Goal: Check status

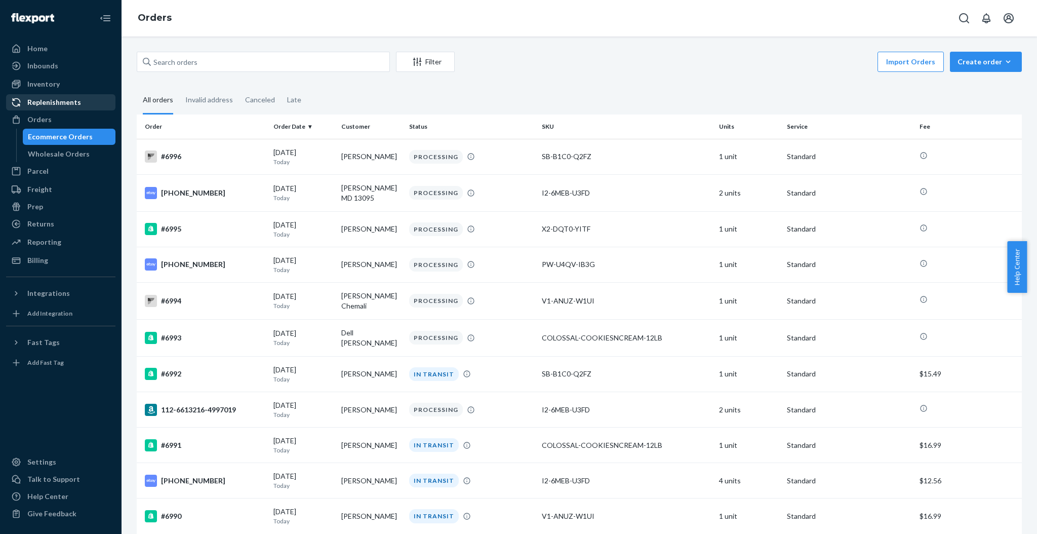
drag, startPoint x: 0, startPoint y: 0, endPoint x: 85, endPoint y: 100, distance: 131.5
click at [85, 100] on div "Replenishments" at bounding box center [60, 102] width 107 height 14
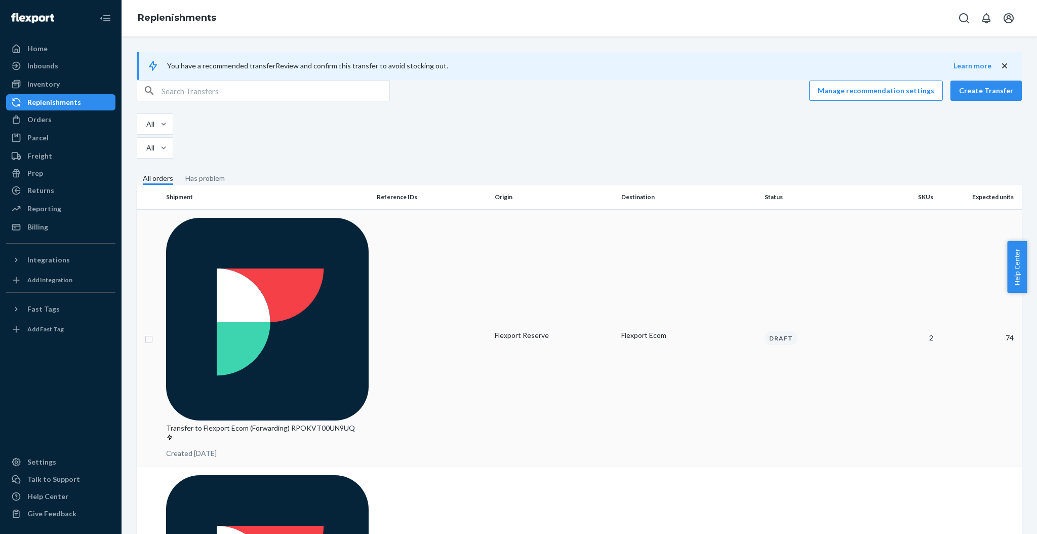
click at [302, 423] on p "Transfer to Flexport Ecom (Forwarding) RPOKVT00UN9UQ" at bounding box center [267, 433] width 203 height 20
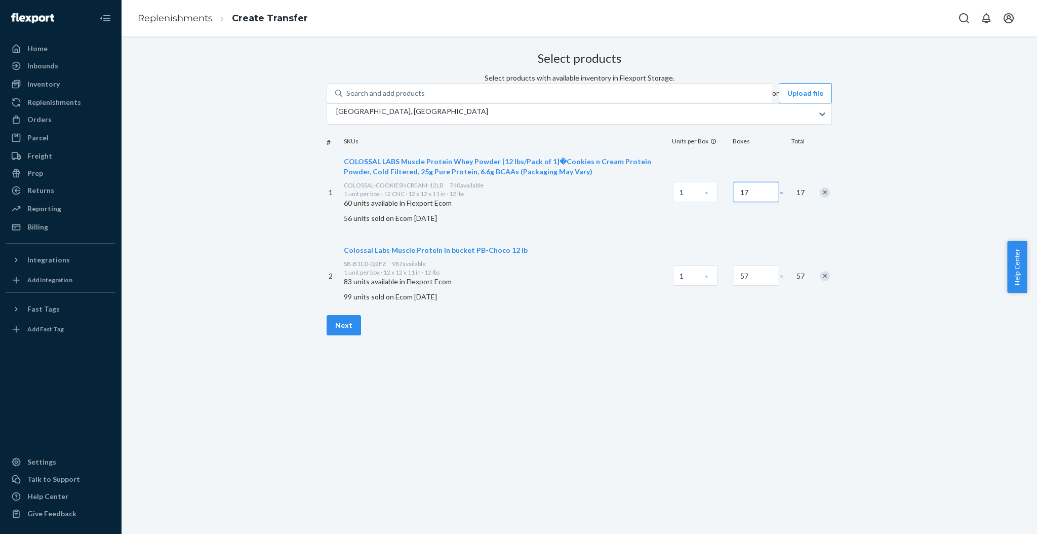
click at [734, 202] on input "17" at bounding box center [756, 192] width 45 height 20
type input "20"
click at [734, 286] on input "57" at bounding box center [756, 275] width 45 height 20
type input "60"
click at [361, 335] on button "Next" at bounding box center [344, 325] width 34 height 20
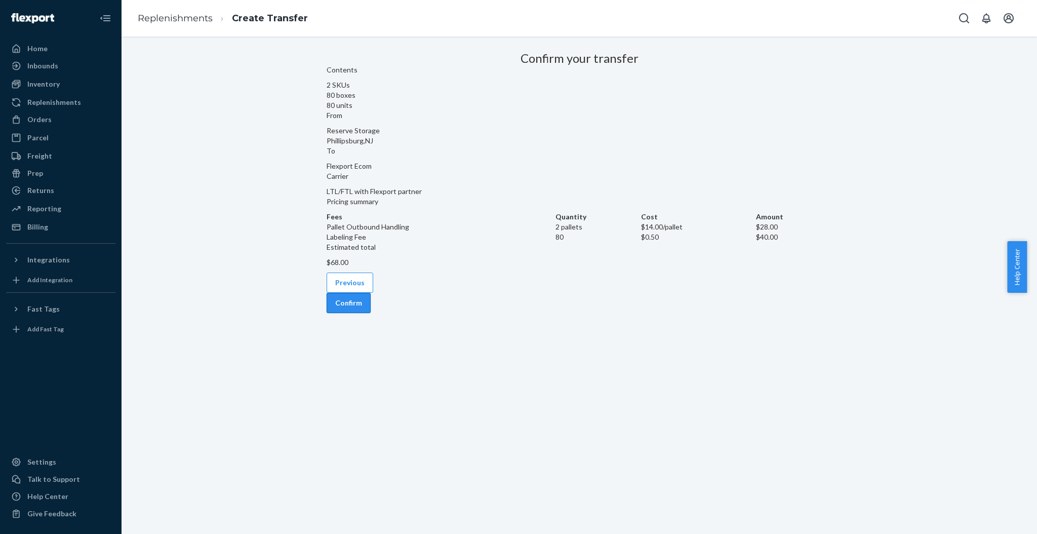
click at [371, 313] on button "Confirm" at bounding box center [349, 303] width 44 height 20
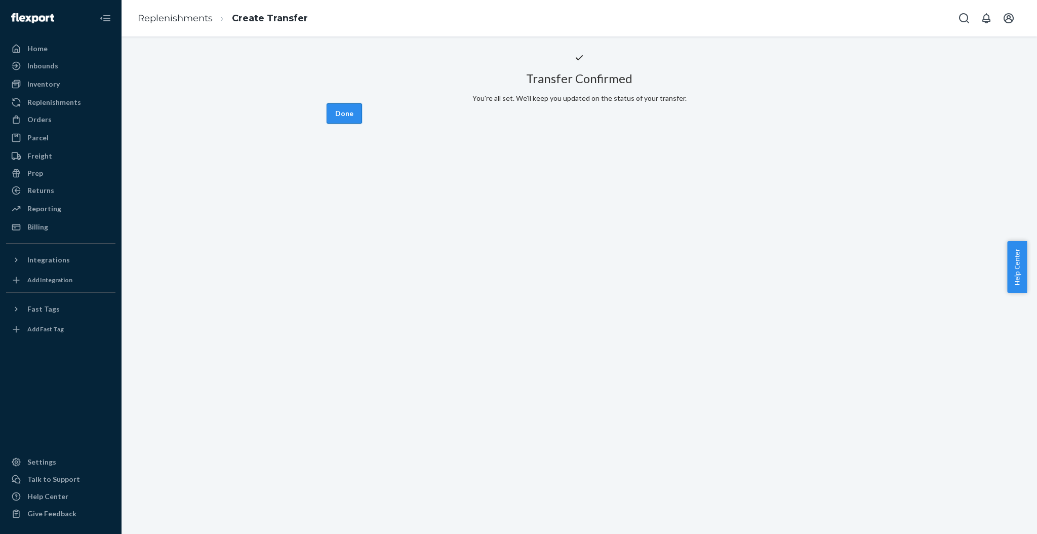
click at [362, 124] on button "Done" at bounding box center [344, 113] width 35 height 20
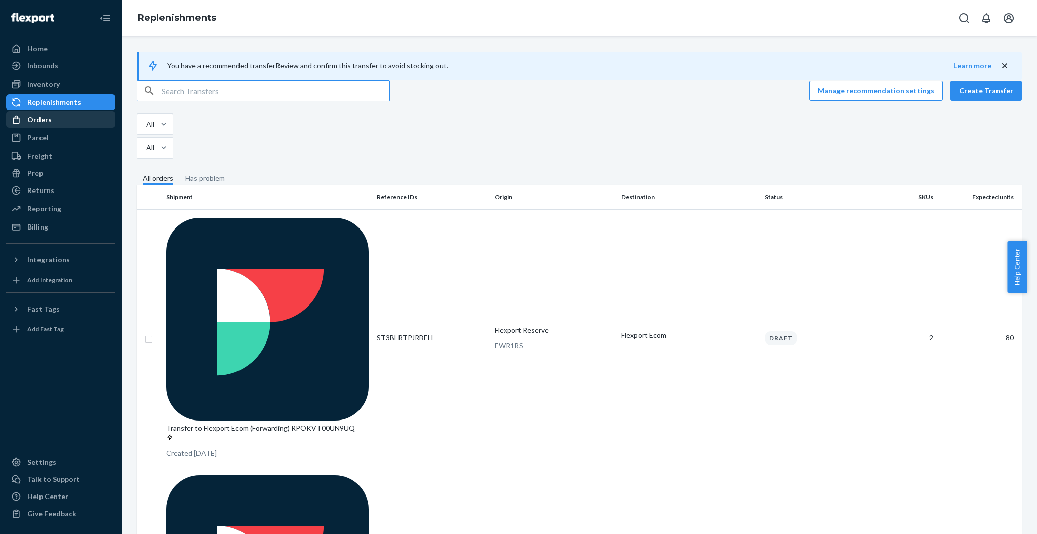
click at [58, 115] on div "Orders" at bounding box center [60, 119] width 107 height 14
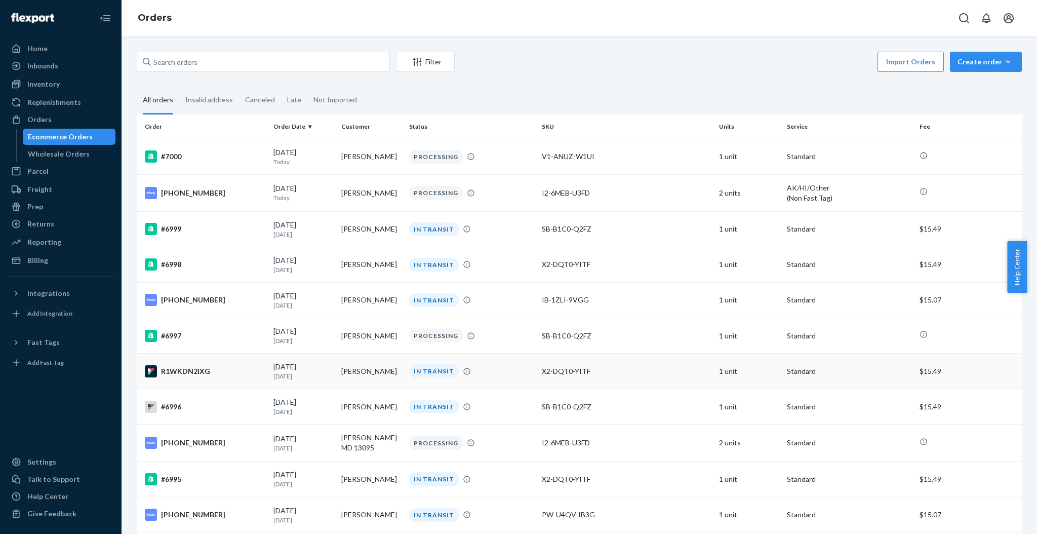
click at [288, 375] on p "[DATE]" at bounding box center [304, 376] width 60 height 9
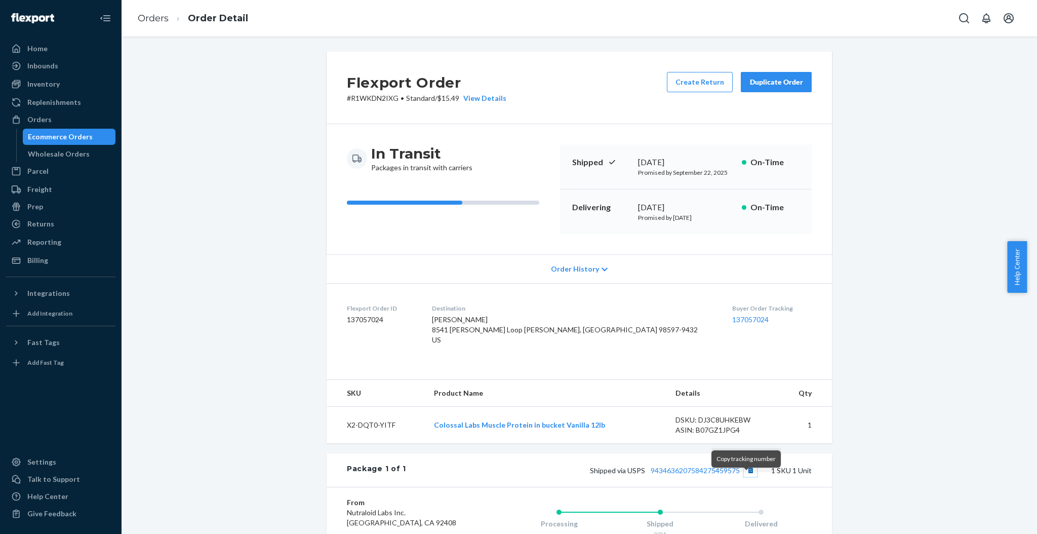
click at [747, 477] on button "Copy tracking number" at bounding box center [750, 469] width 13 height 13
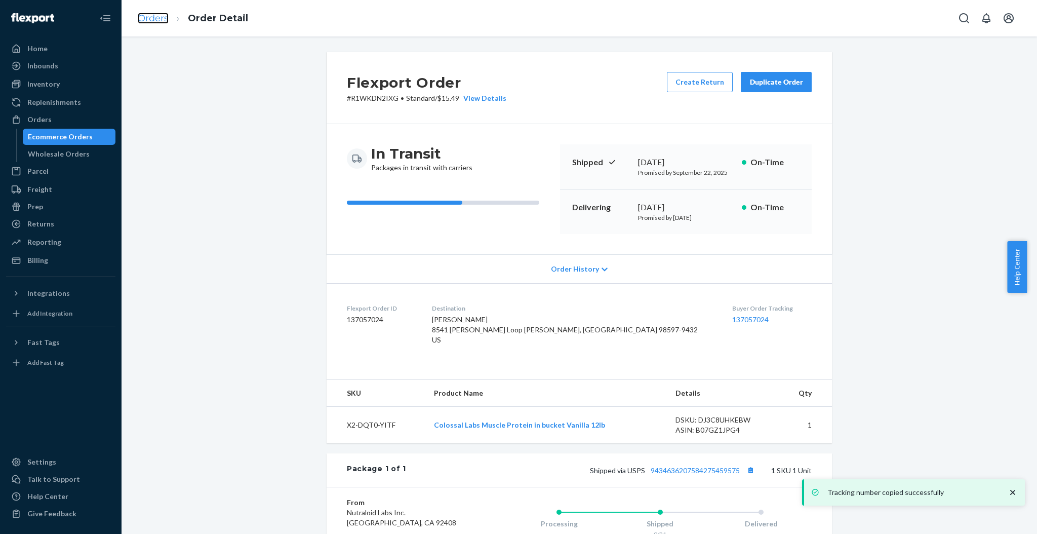
click at [149, 23] on link "Orders" at bounding box center [153, 18] width 31 height 11
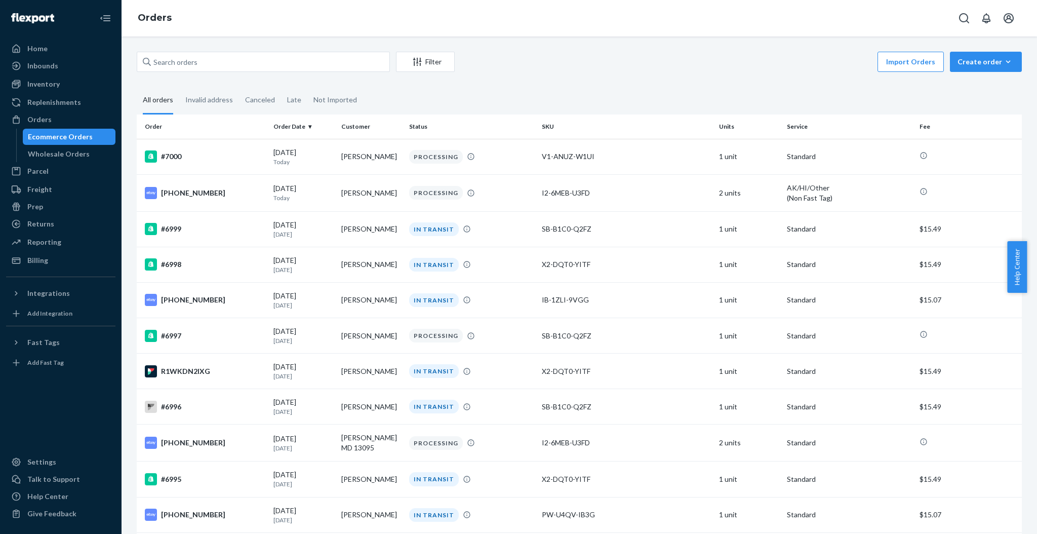
click at [249, 72] on div "Filter Import Orders Create order Ecommerce order Removal order" at bounding box center [579, 63] width 885 height 23
click at [246, 49] on div "Filter Import Orders Create order Ecommerce order Removal order All orders Inva…" at bounding box center [580, 284] width 916 height 497
click at [245, 63] on input "text" at bounding box center [263, 62] width 253 height 20
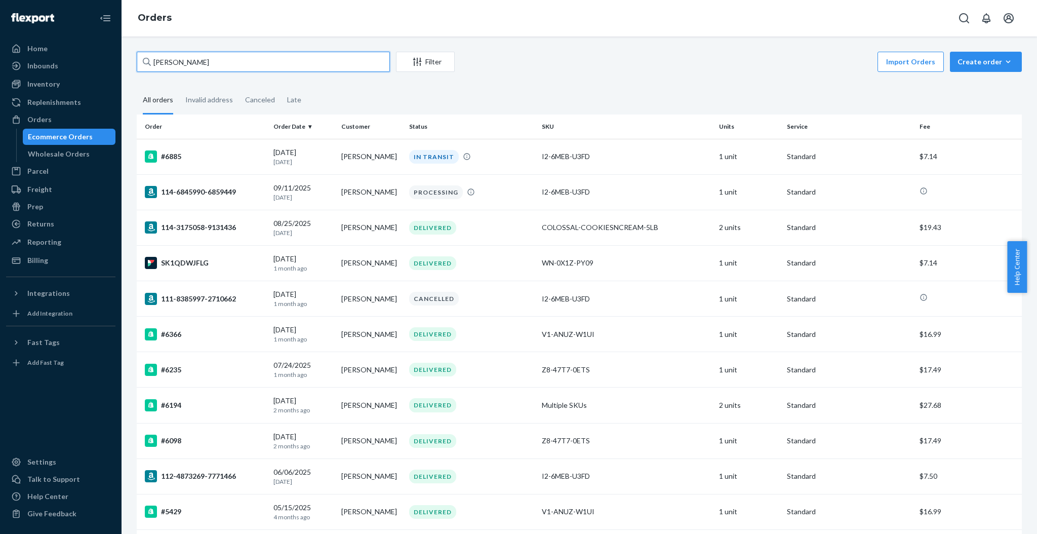
click at [320, 62] on input "[PERSON_NAME]" at bounding box center [263, 62] width 253 height 20
click at [318, 62] on input "[PERSON_NAME]" at bounding box center [263, 62] width 253 height 20
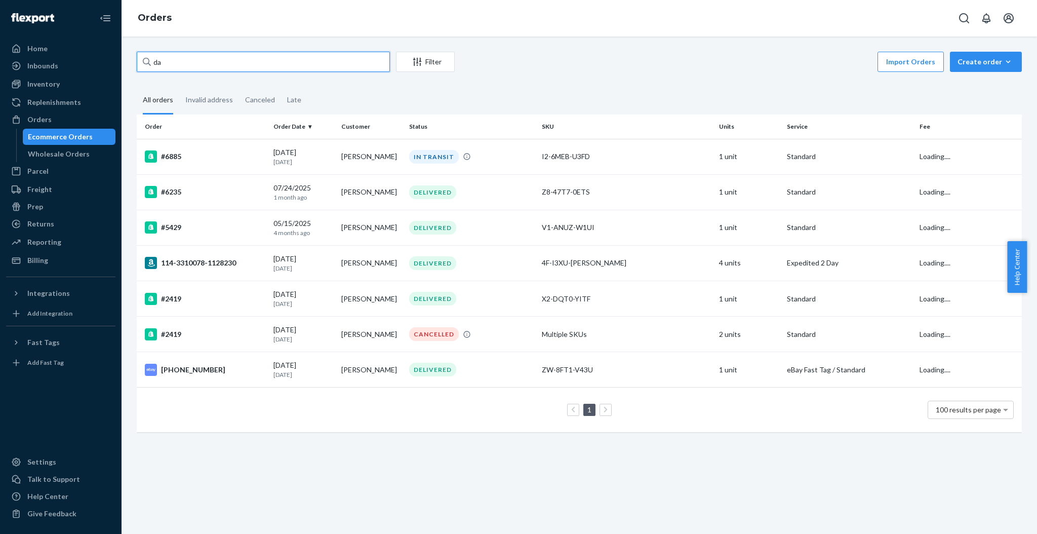
type input "d"
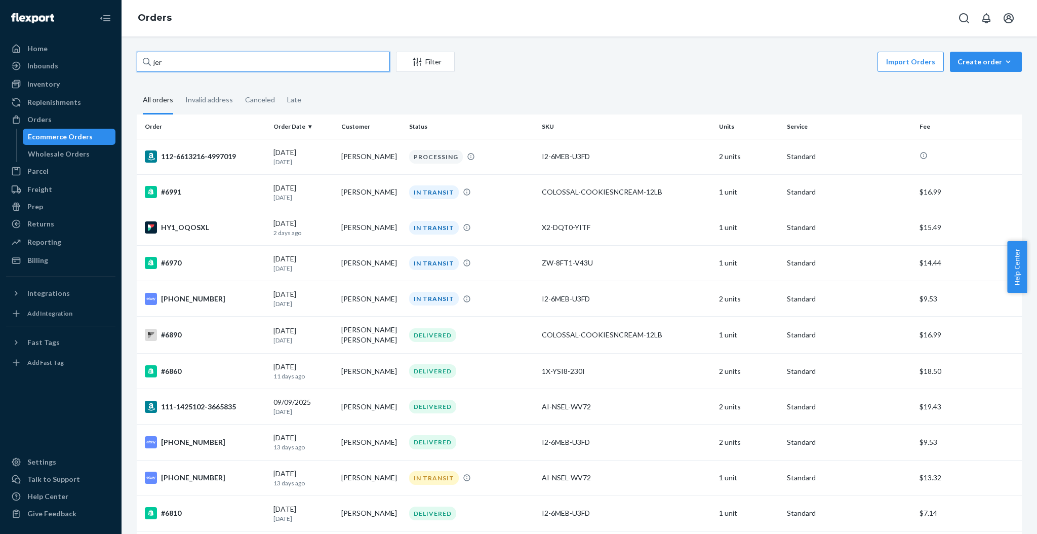
type input "jer"
click at [181, 56] on input "jer" at bounding box center [263, 62] width 253 height 20
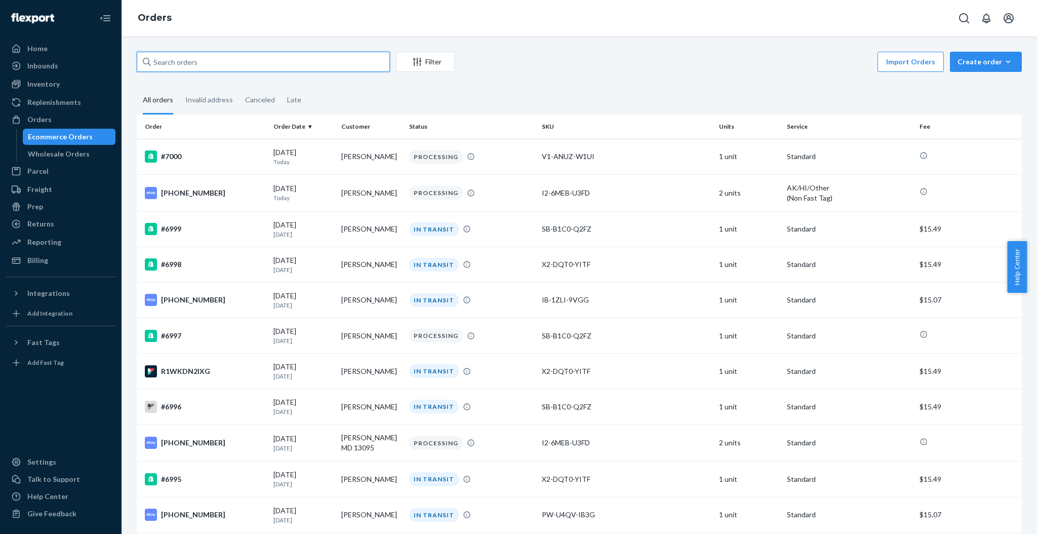
click at [240, 63] on input "text" at bounding box center [263, 62] width 253 height 20
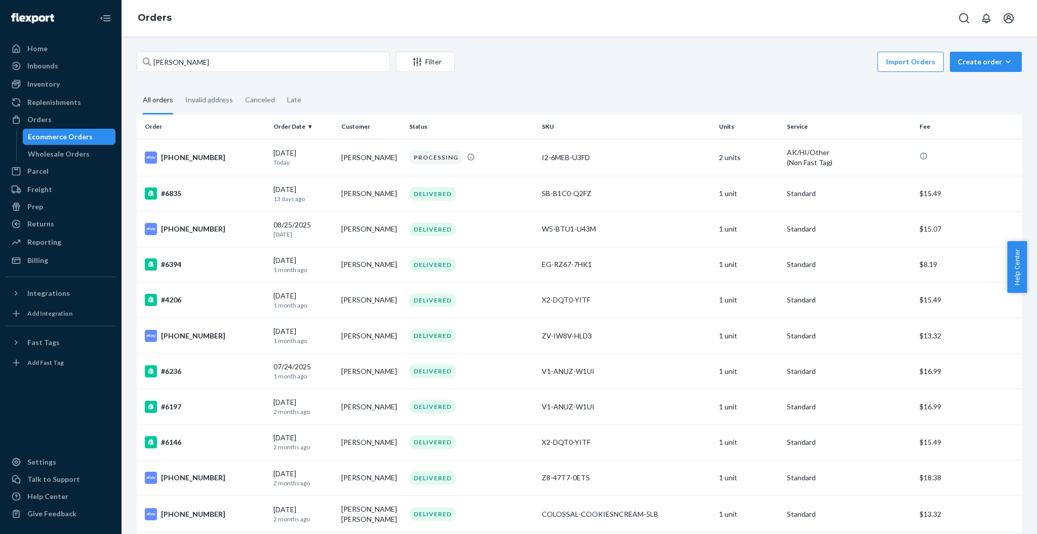
click at [228, 41] on div "[PERSON_NAME] Filter Import Orders Create order Ecommerce order Removal order A…" at bounding box center [580, 284] width 916 height 497
click at [227, 56] on input "[PERSON_NAME]" at bounding box center [263, 62] width 253 height 20
type input "ben"
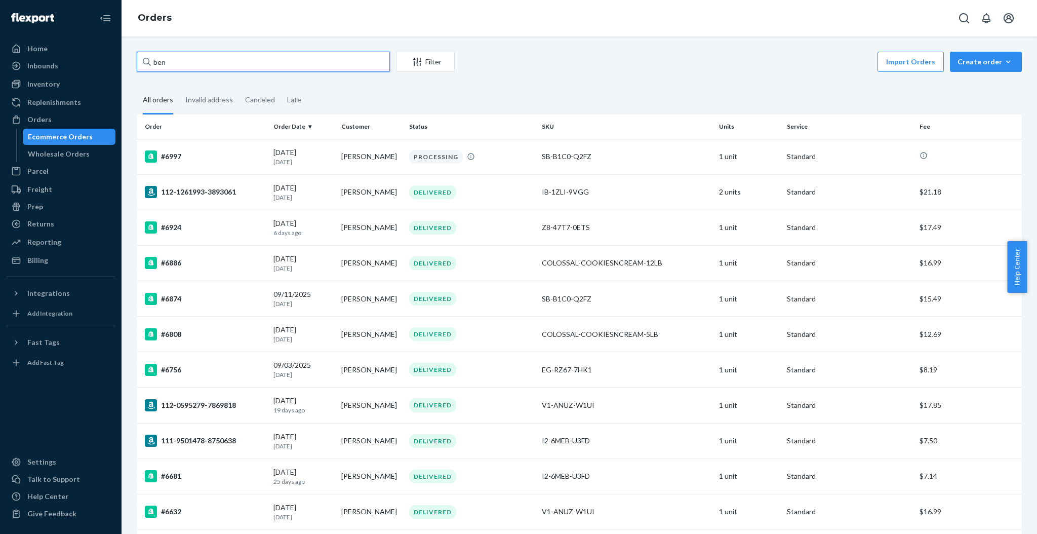
click at [225, 56] on input "ben" at bounding box center [263, 62] width 253 height 20
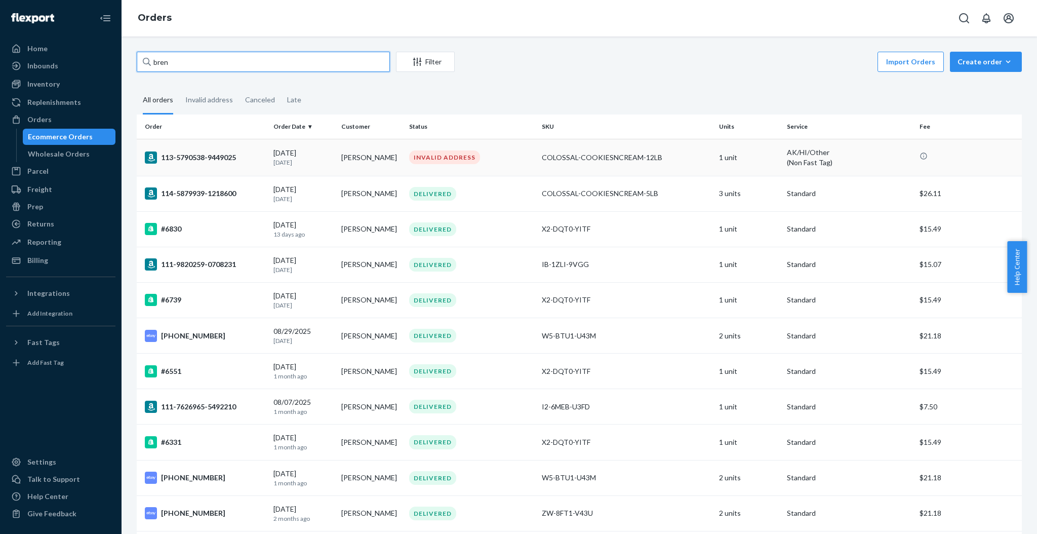
type input "bren"
click at [331, 158] on td "[DATE] [DATE]" at bounding box center [303, 157] width 68 height 37
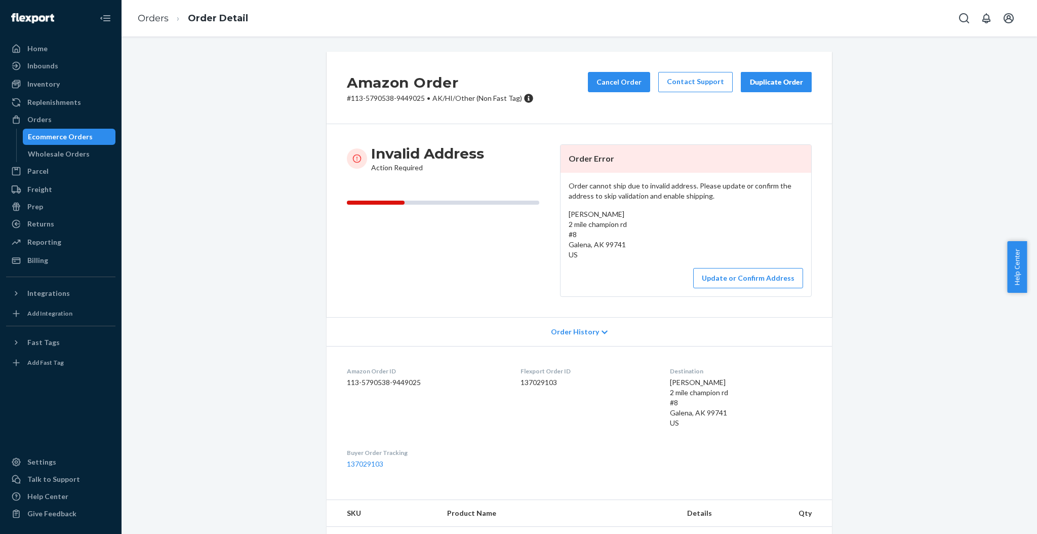
click at [160, 24] on li "Orders" at bounding box center [153, 18] width 31 height 13
click at [160, 20] on link "Orders" at bounding box center [153, 18] width 31 height 11
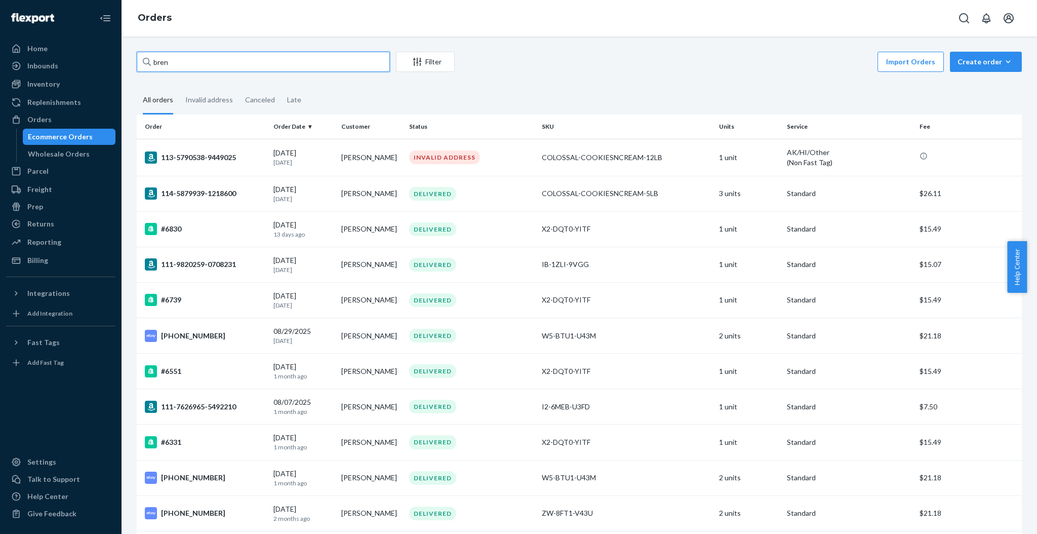
click at [247, 61] on input "bren" at bounding box center [263, 62] width 253 height 20
